Goal: Task Accomplishment & Management: Manage account settings

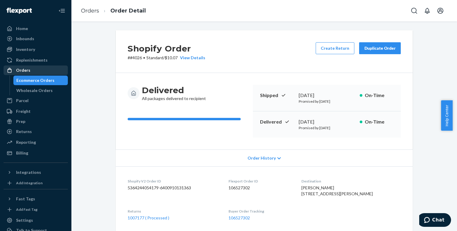
click at [31, 71] on div "Orders" at bounding box center [35, 70] width 63 height 8
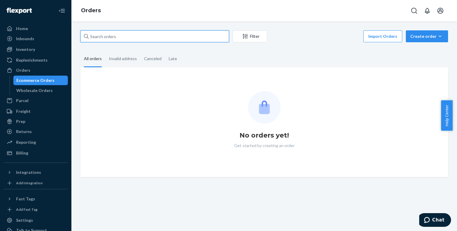
click at [143, 38] on input "text" at bounding box center [154, 36] width 149 height 12
paste input "[PERSON_NAME]"
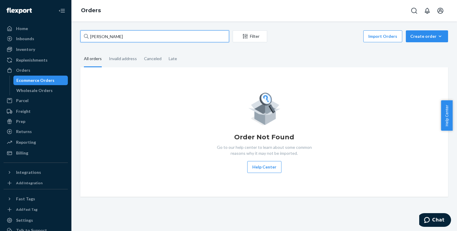
type input "[PERSON_NAME]"
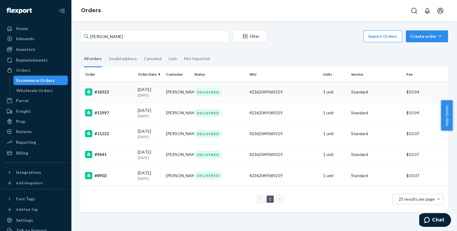
click at [102, 92] on div "#18323" at bounding box center [109, 91] width 48 height 7
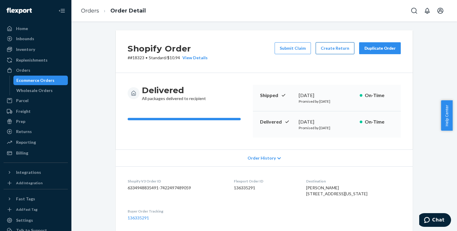
click at [333, 48] on button "Create Return" at bounding box center [335, 48] width 39 height 12
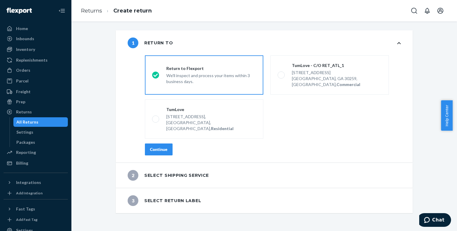
click at [164, 146] on div "Continue" at bounding box center [159, 149] width 18 height 6
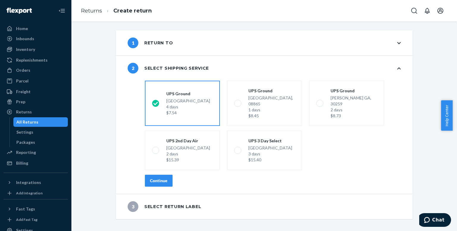
click at [163, 178] on div "Continue" at bounding box center [159, 181] width 18 height 6
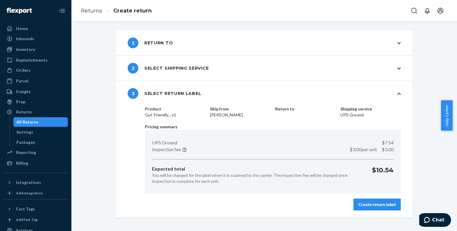
click at [366, 203] on div "Create return label" at bounding box center [377, 204] width 37 height 6
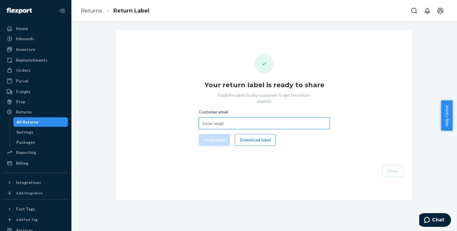
click at [220, 117] on input "Customer email" at bounding box center [264, 123] width 131 height 12
paste input "[EMAIL_ADDRESS][DOMAIN_NAME]"
type input "[EMAIL_ADDRESS][DOMAIN_NAME]"
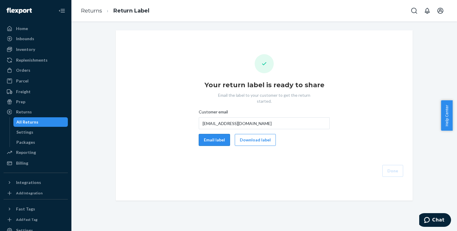
click at [218, 134] on button "Email label" at bounding box center [214, 140] width 31 height 12
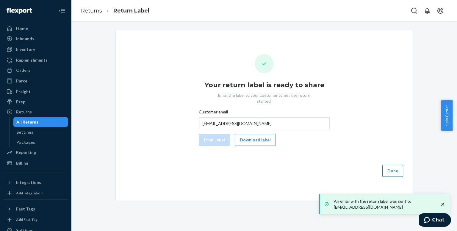
click at [396, 167] on button "Done" at bounding box center [392, 171] width 21 height 12
